Goal: Transaction & Acquisition: Register for event/course

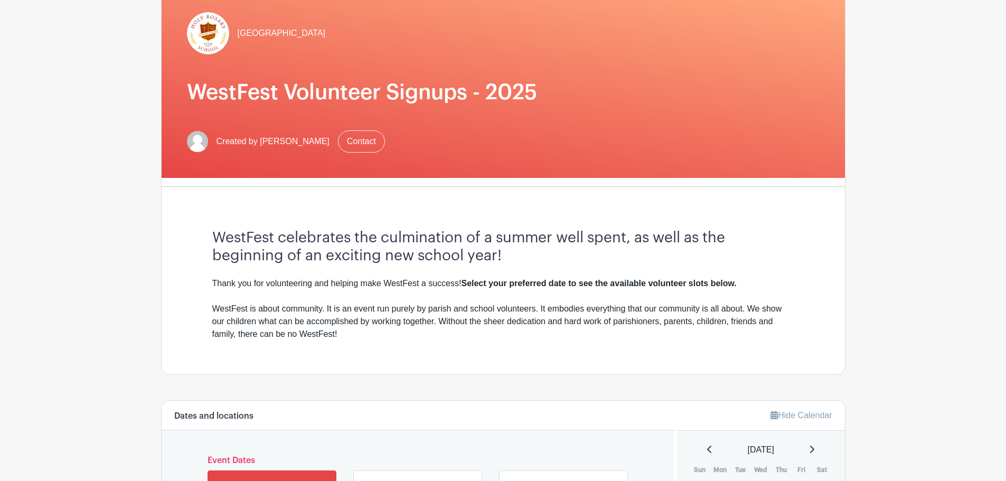
scroll to position [106, 0]
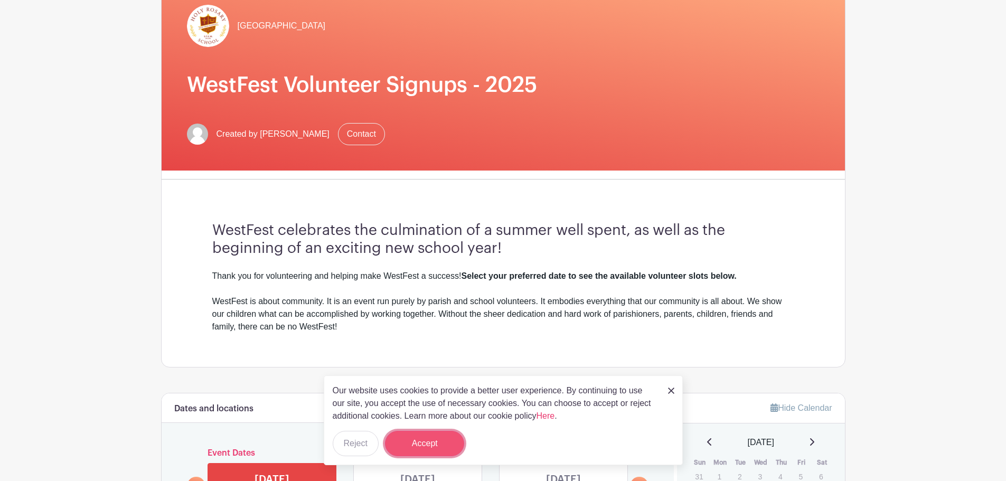
drag, startPoint x: 435, startPoint y: 438, endPoint x: 433, endPoint y: 432, distance: 6.5
click at [434, 437] on button "Accept" at bounding box center [424, 443] width 79 height 25
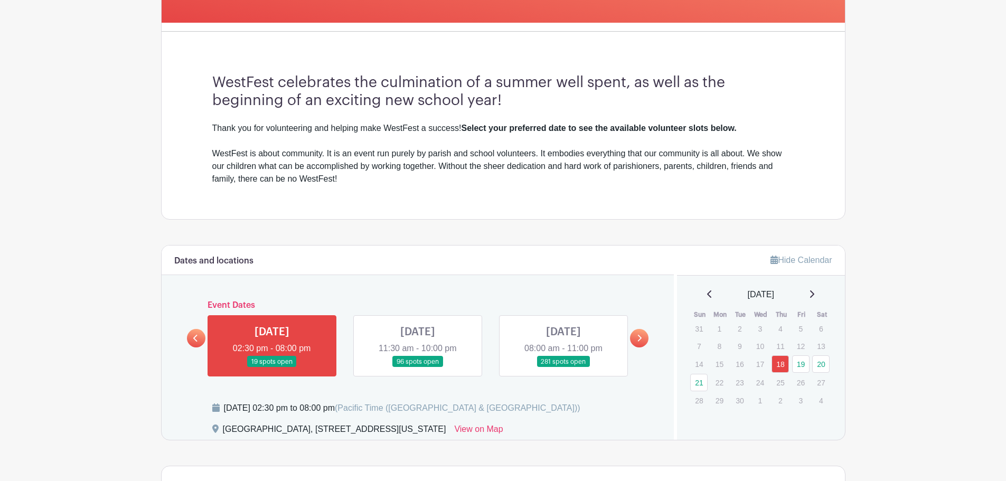
scroll to position [317, 0]
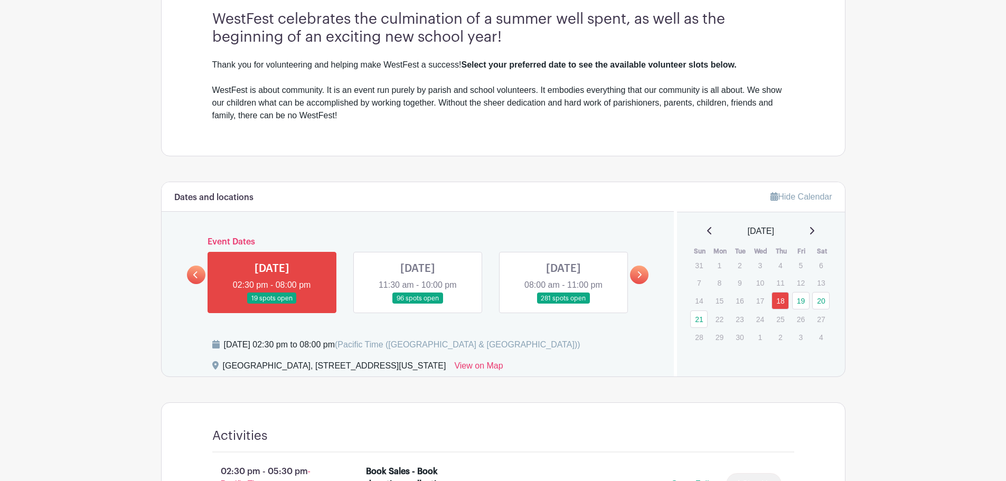
click at [418, 304] on link at bounding box center [418, 304] width 0 height 0
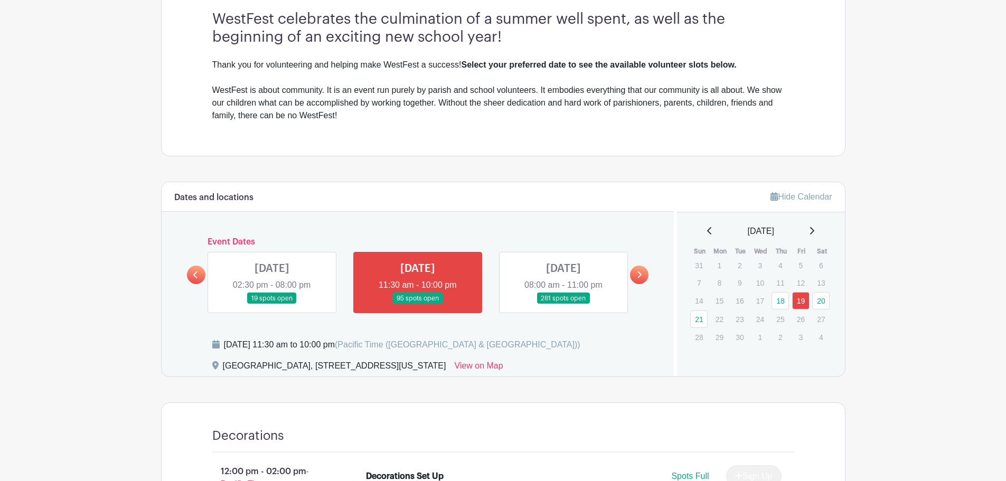
click at [418, 304] on link at bounding box center [418, 304] width 0 height 0
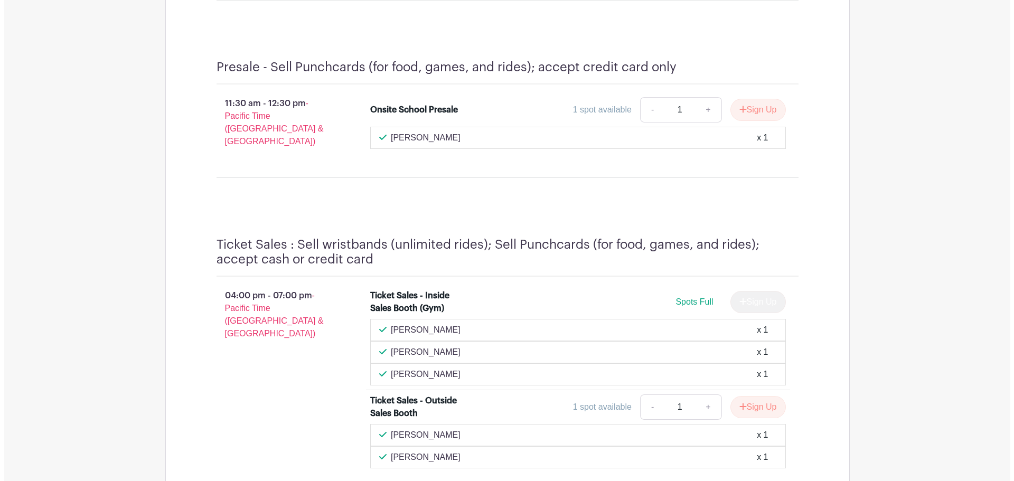
scroll to position [5543, 0]
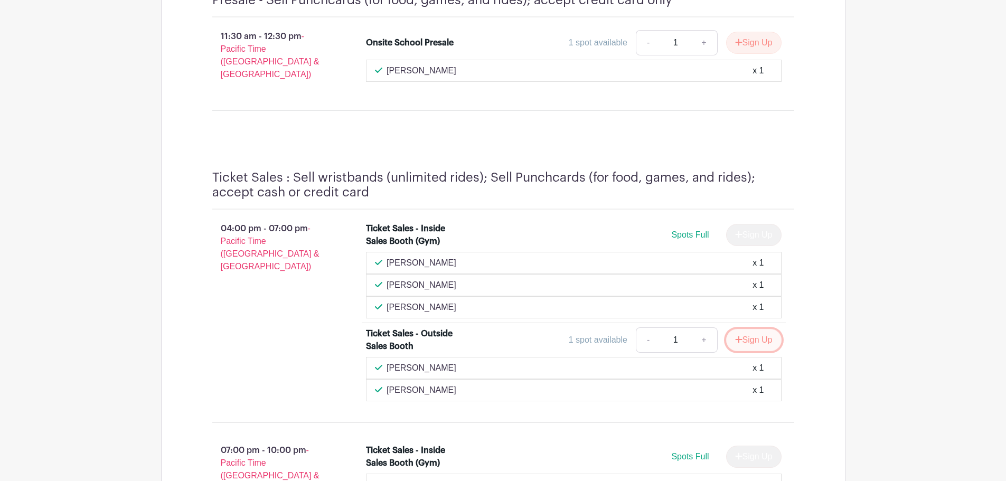
click at [749, 329] on button "Sign Up" at bounding box center [753, 340] width 55 height 22
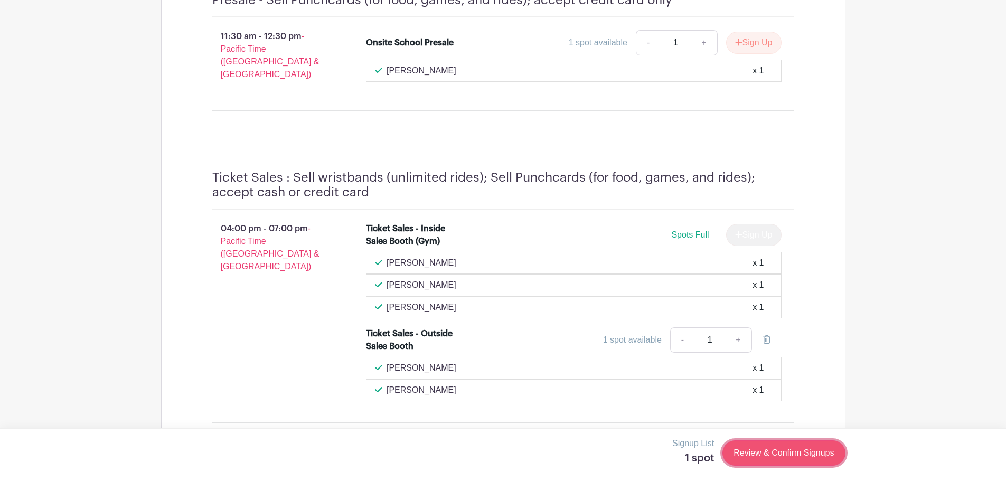
click at [788, 448] on link "Review & Confirm Signups" at bounding box center [783, 452] width 122 height 25
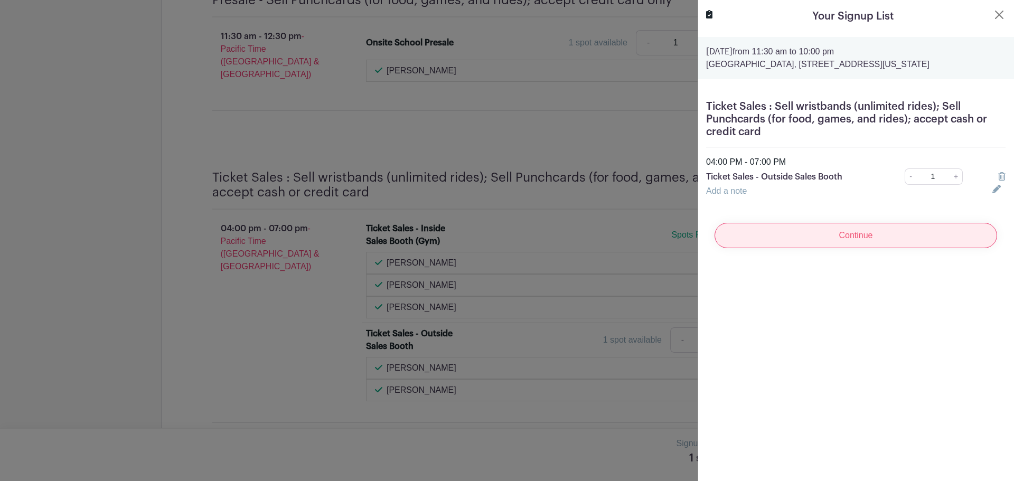
click at [781, 240] on input "Continue" at bounding box center [855, 235] width 282 height 25
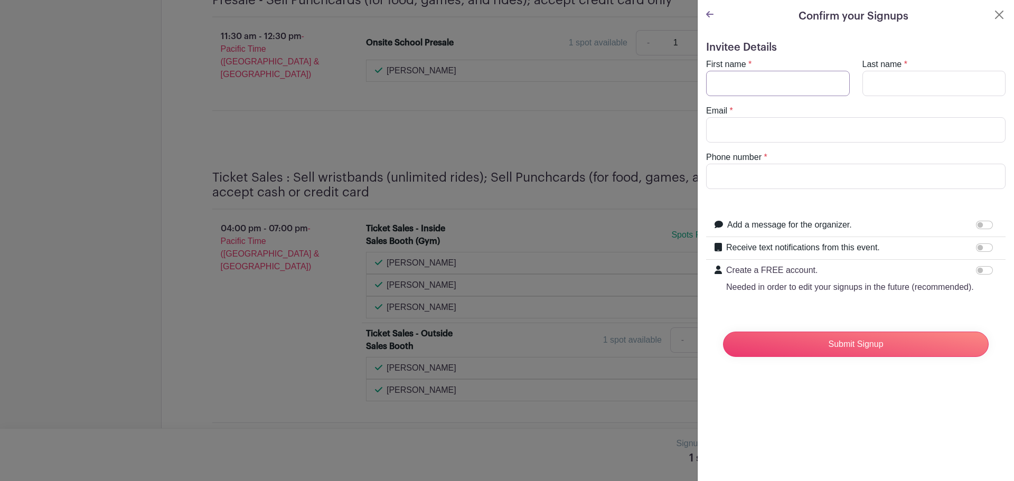
click at [753, 90] on input "First name" at bounding box center [778, 83] width 144 height 25
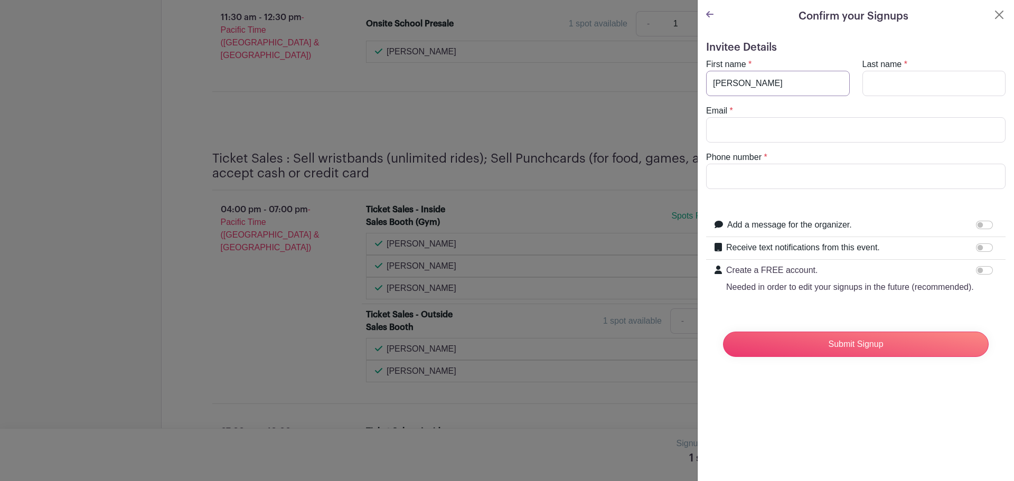
type input "Stephanie"
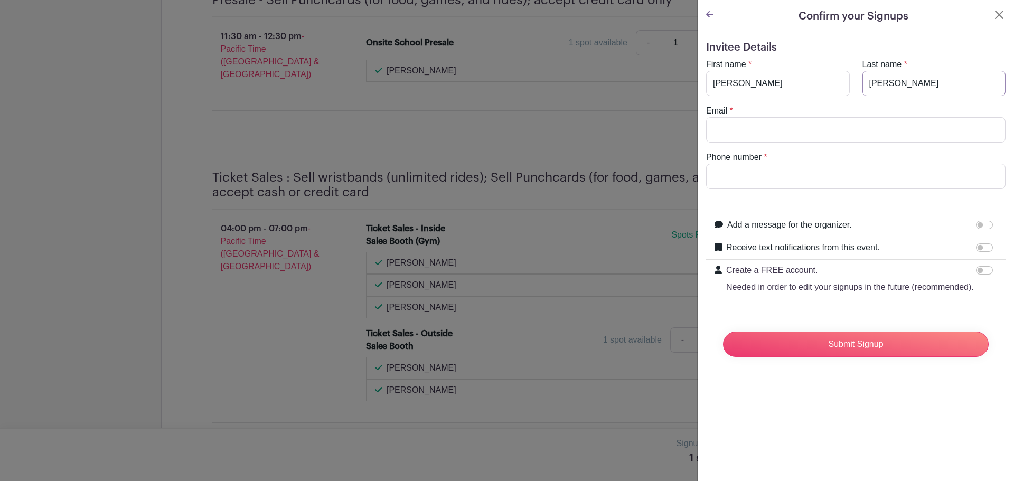
type input "Combes"
type input "scombes@gmail.com"
type input "2067085340"
click at [890, 357] on input "Submit Signup" at bounding box center [856, 344] width 266 height 25
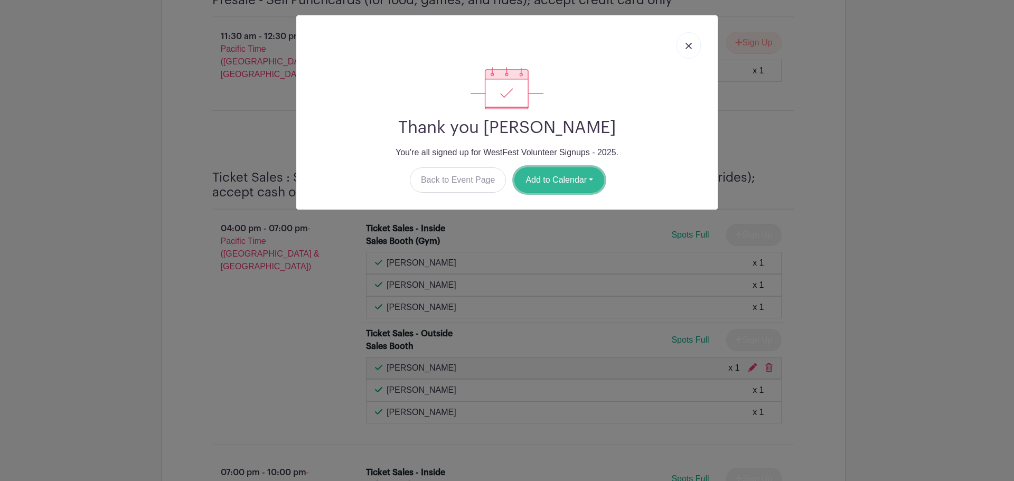
click at [588, 179] on button "Add to Calendar" at bounding box center [559, 179] width 90 height 25
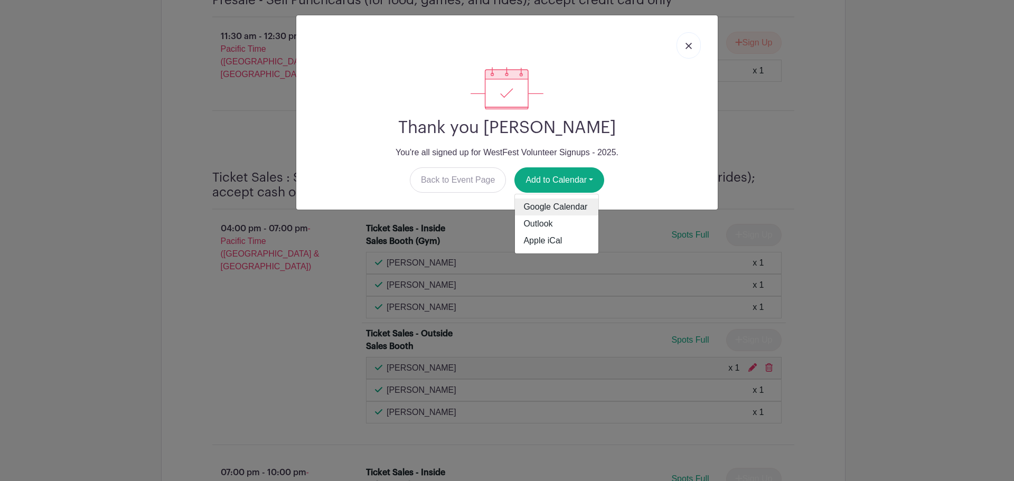
click at [562, 210] on link "Google Calendar" at bounding box center [556, 207] width 83 height 17
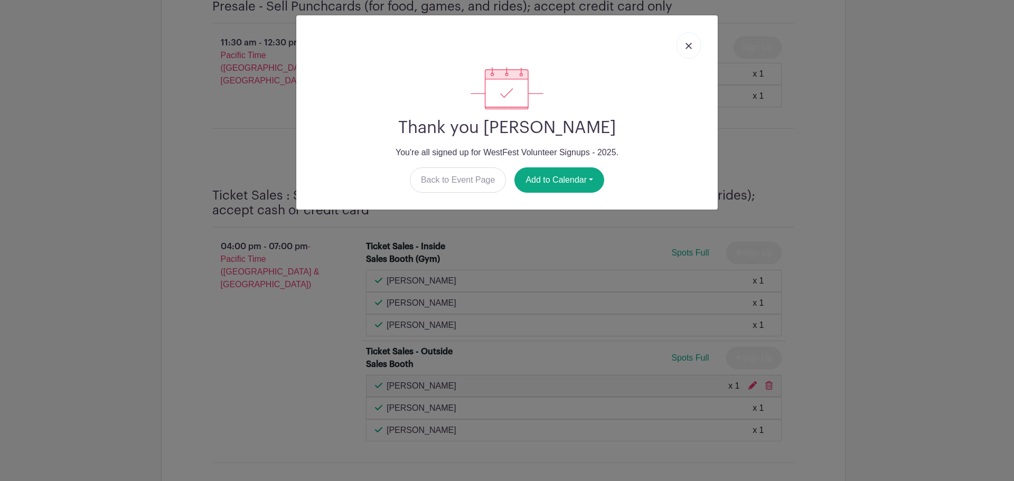
scroll to position [5609, 0]
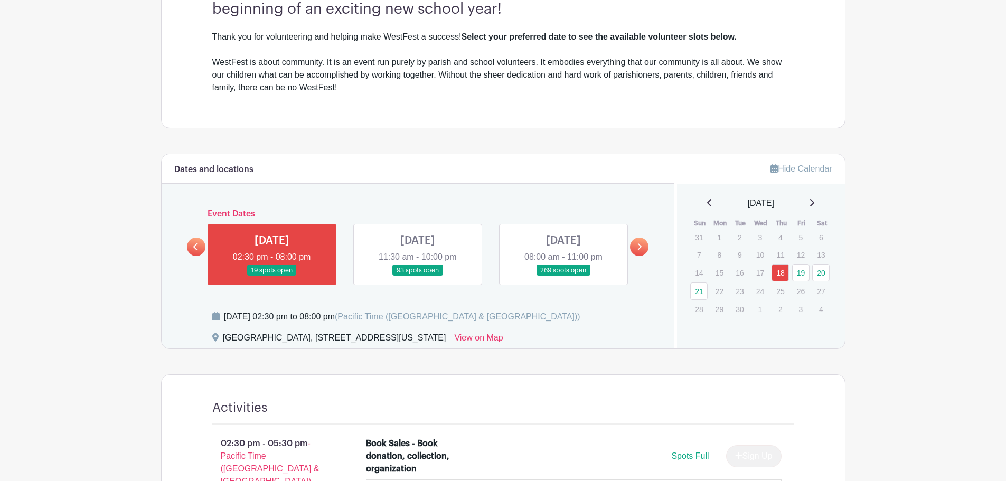
scroll to position [370, 0]
